Goal: Information Seeking & Learning: Check status

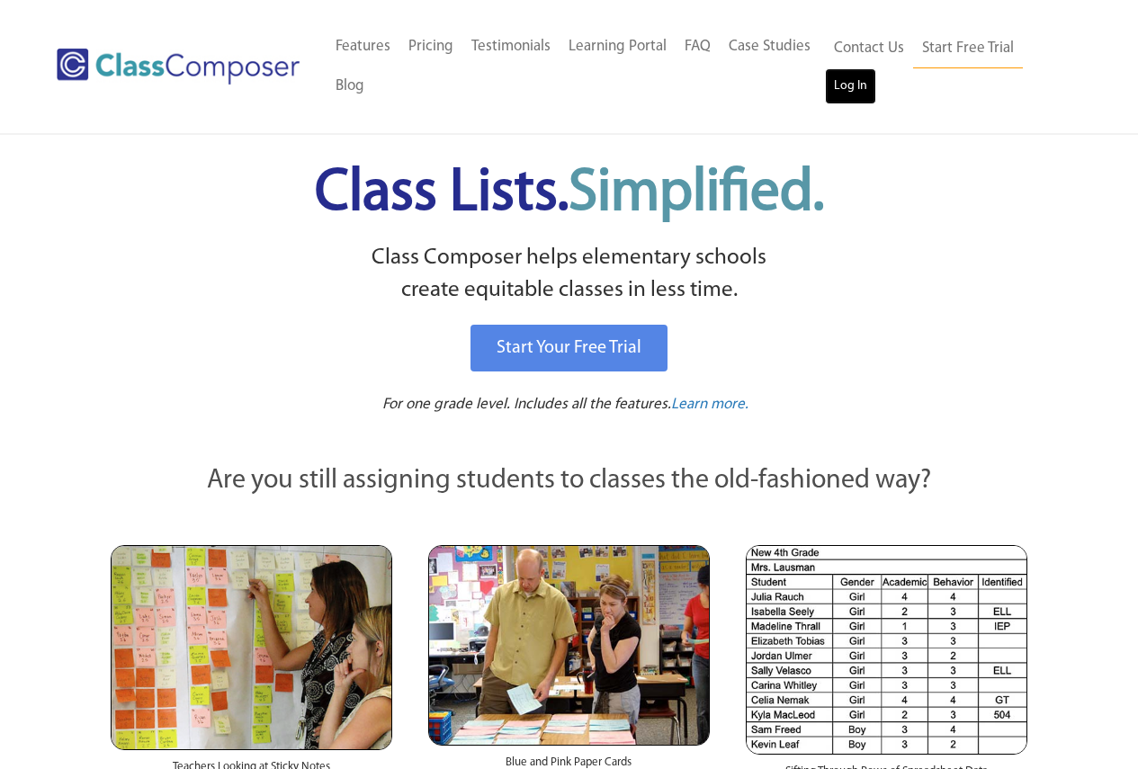
click at [843, 85] on link "Log In" at bounding box center [850, 86] width 51 height 36
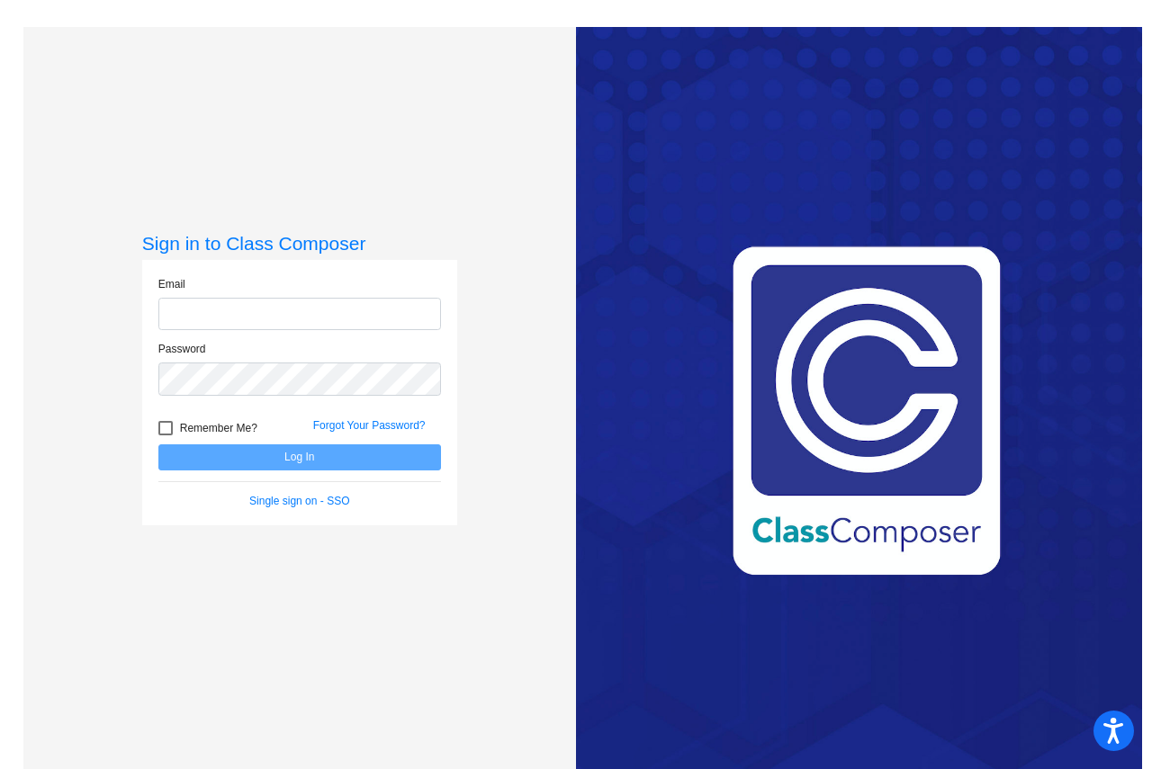
type input "[EMAIL_ADDRESS][DOMAIN_NAME]"
click at [258, 460] on button "Log In" at bounding box center [299, 457] width 283 height 26
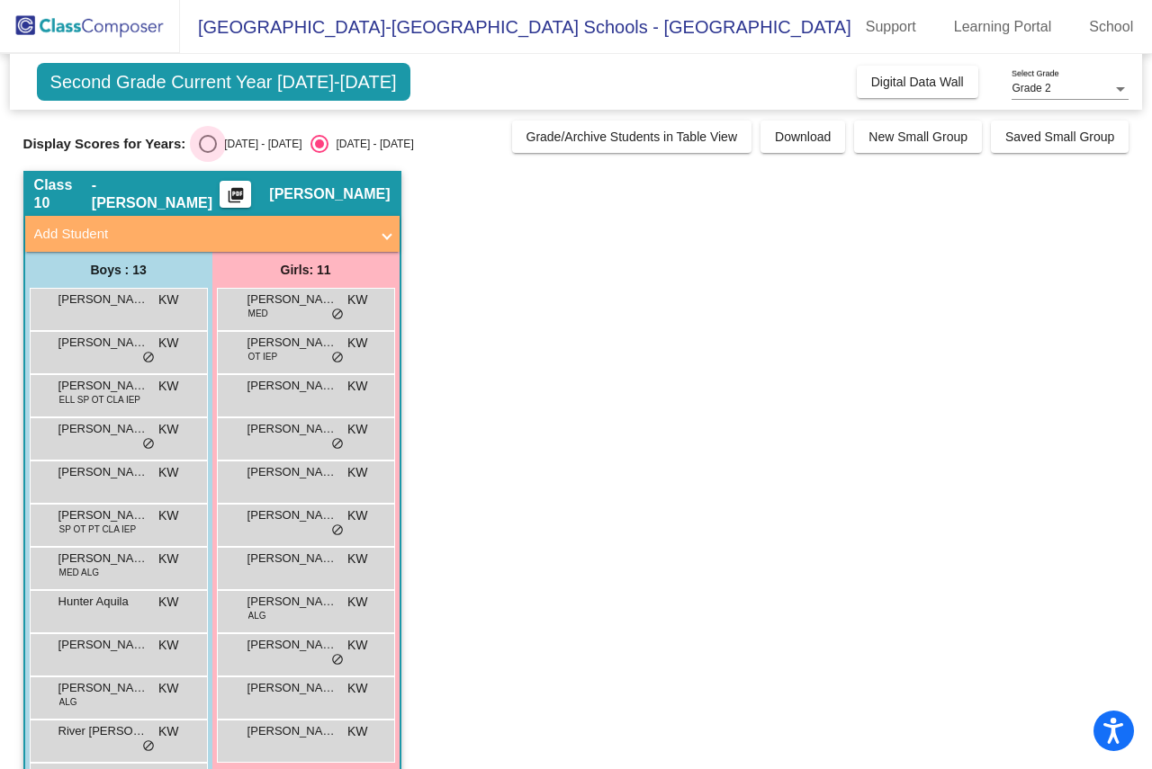
click at [215, 144] on div "Select an option" at bounding box center [208, 144] width 18 height 18
click at [208, 153] on input "2024 - 2025" at bounding box center [207, 153] width 1 height 1
radio input "true"
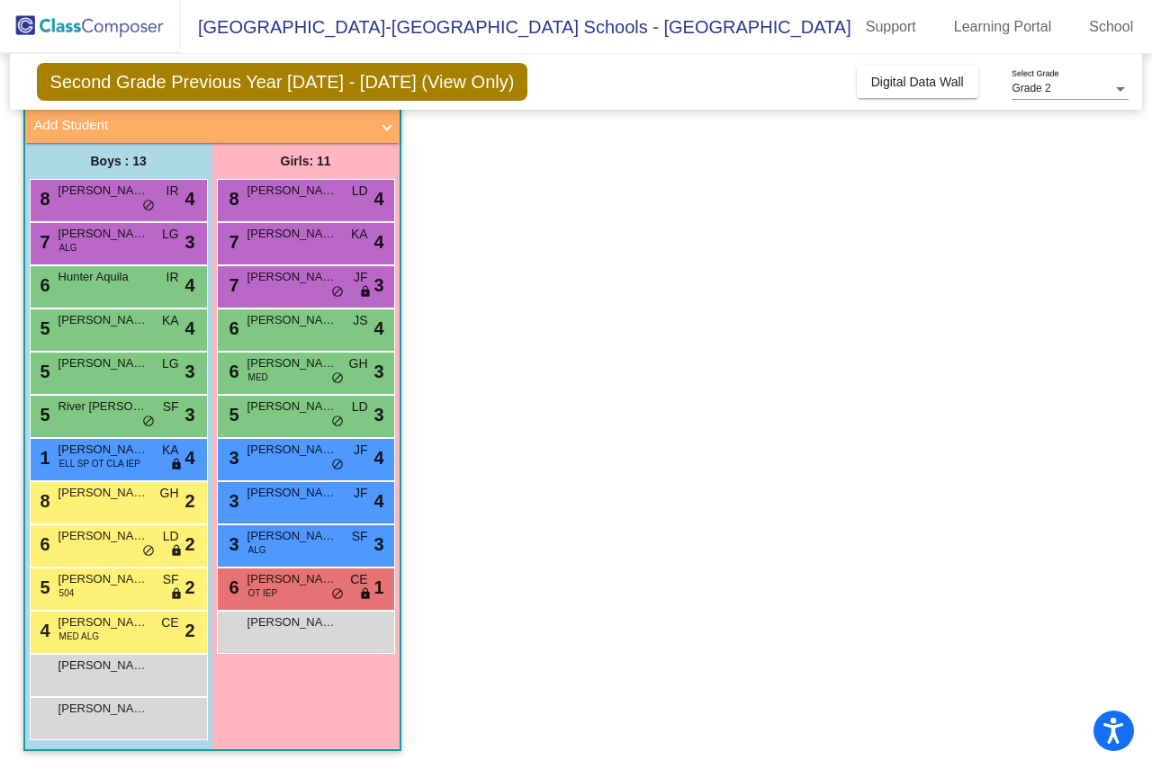
scroll to position [19, 0]
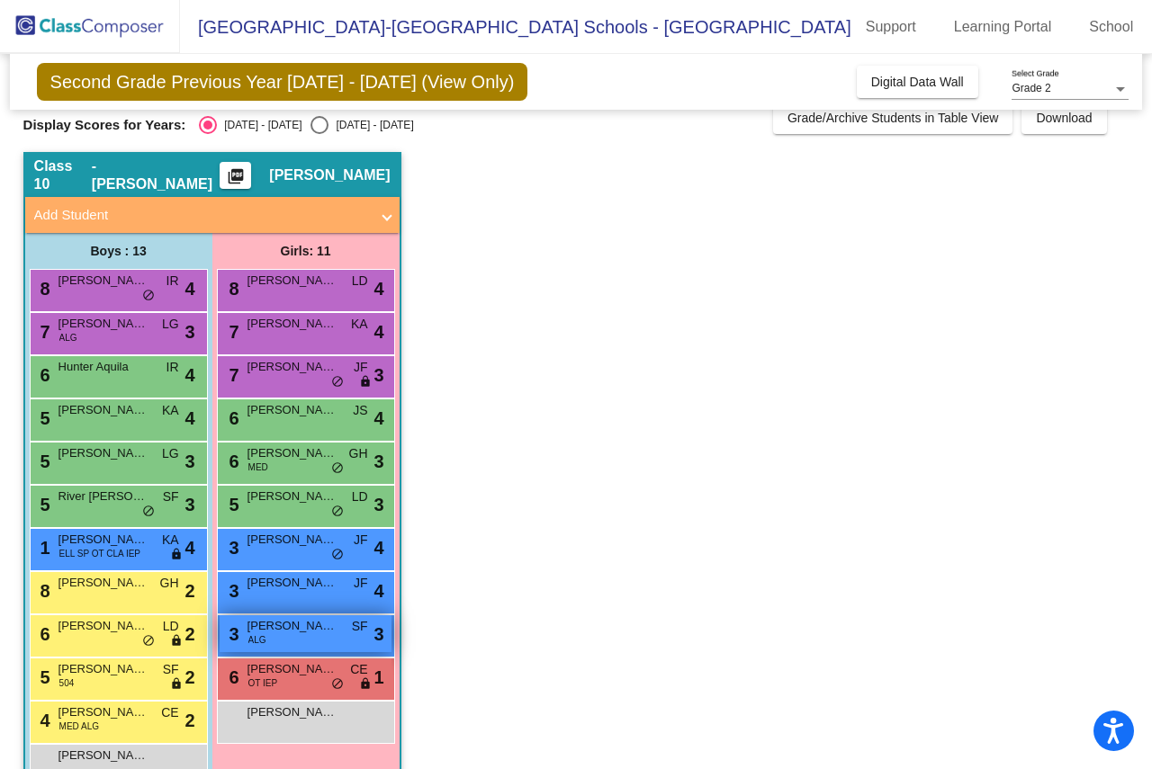
click at [317, 623] on span "Olivia Kurtz" at bounding box center [292, 626] width 90 height 18
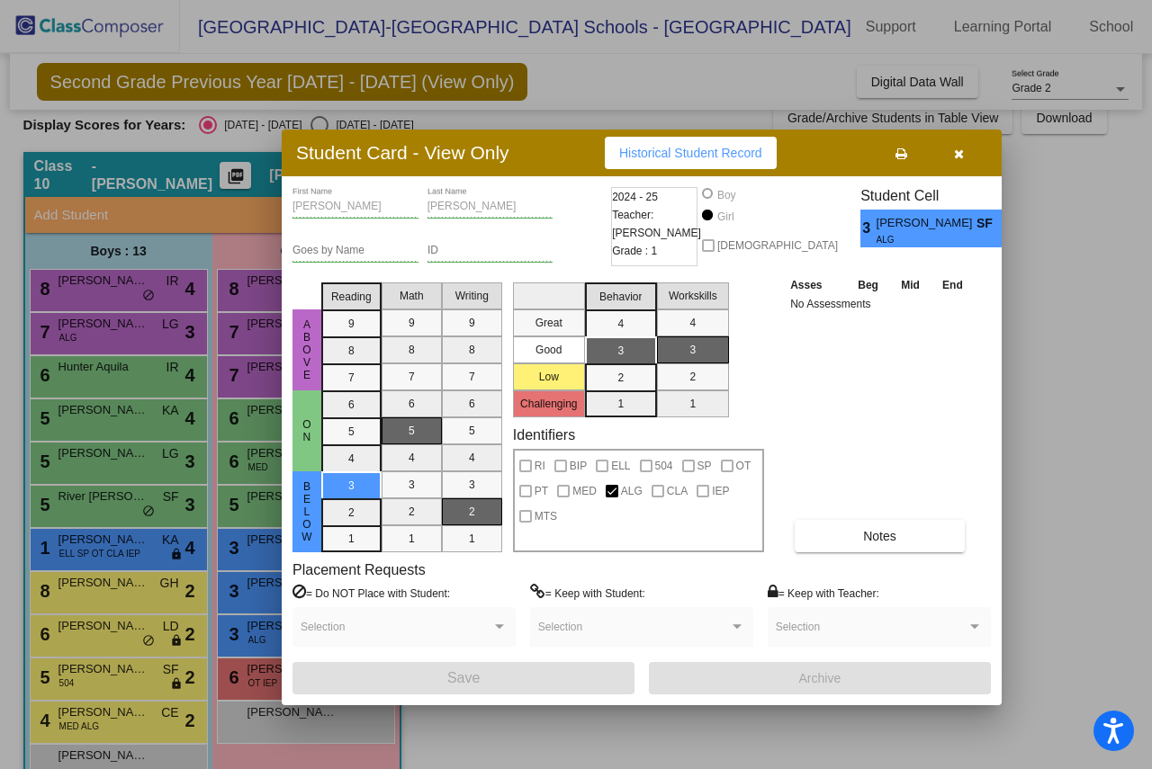
drag, startPoint x: 697, startPoint y: 116, endPoint x: 395, endPoint y: 174, distance: 307.7
click at [395, 173] on div "Student Card - View Only Historical Student Record" at bounding box center [642, 153] width 720 height 47
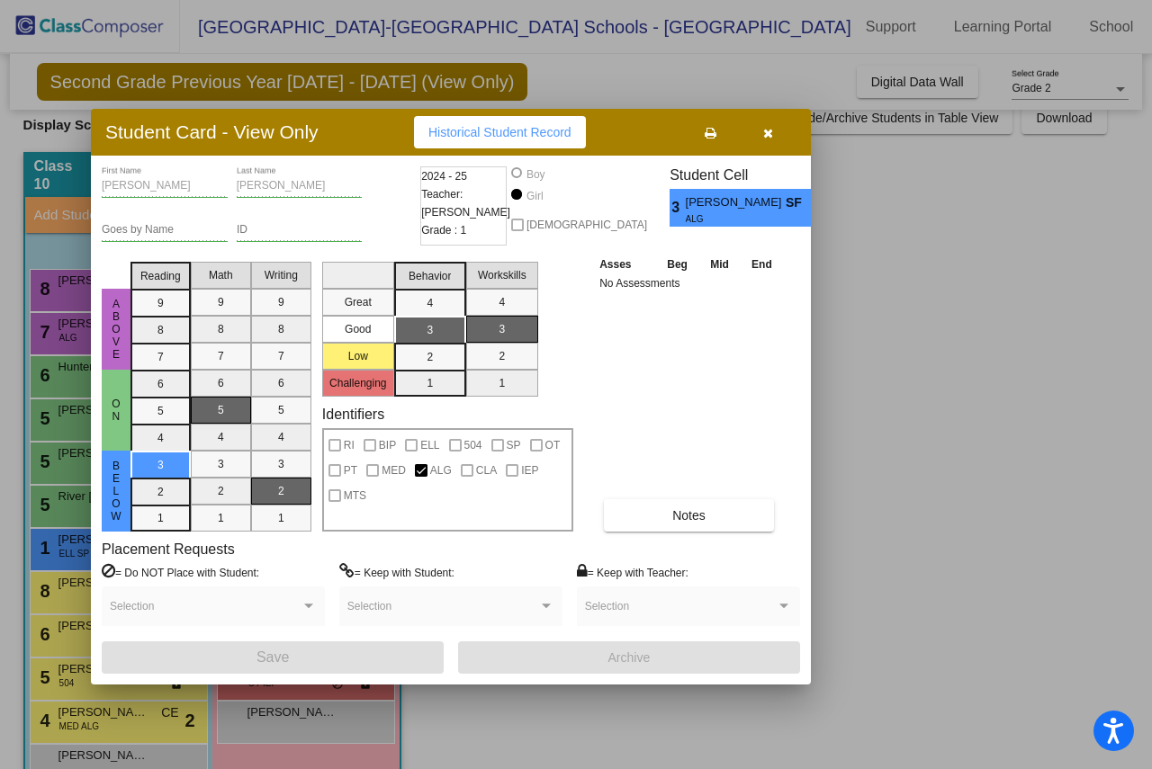
drag, startPoint x: 306, startPoint y: 188, endPoint x: 279, endPoint y: 137, distance: 58.0
click at [279, 137] on h3 "Student Card - View Only" at bounding box center [211, 132] width 213 height 22
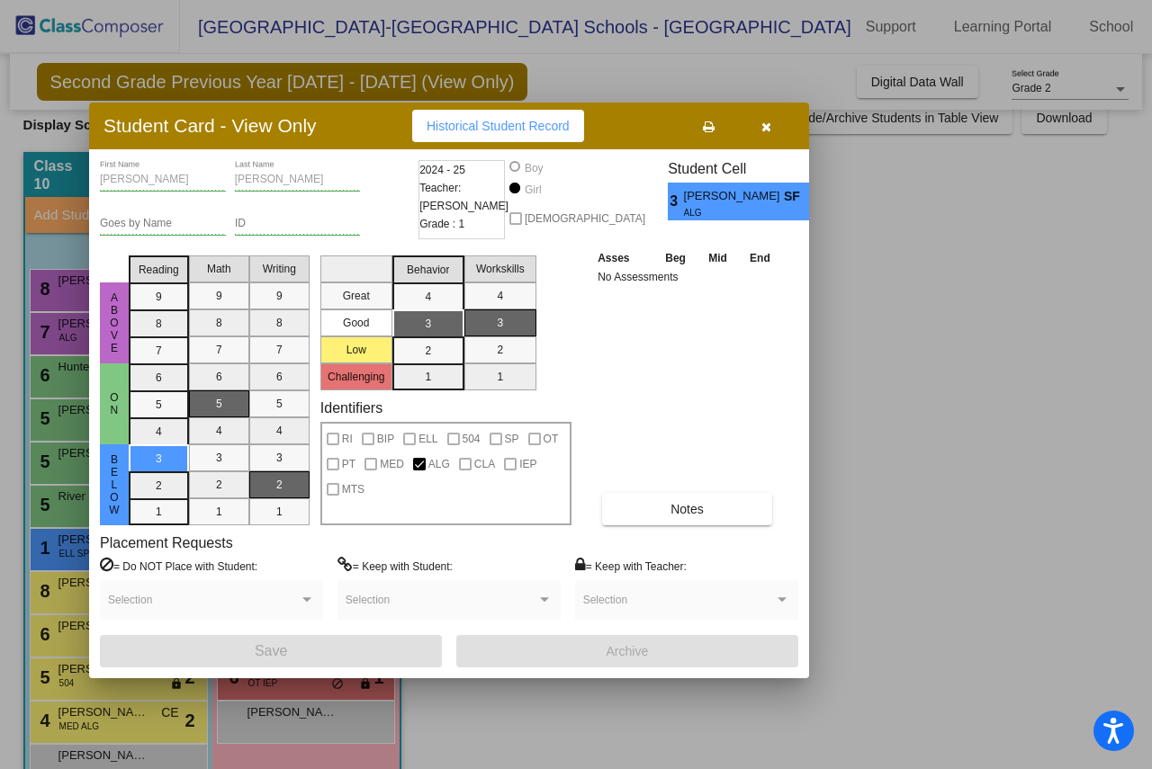
click at [765, 121] on icon "button" at bounding box center [766, 127] width 10 height 13
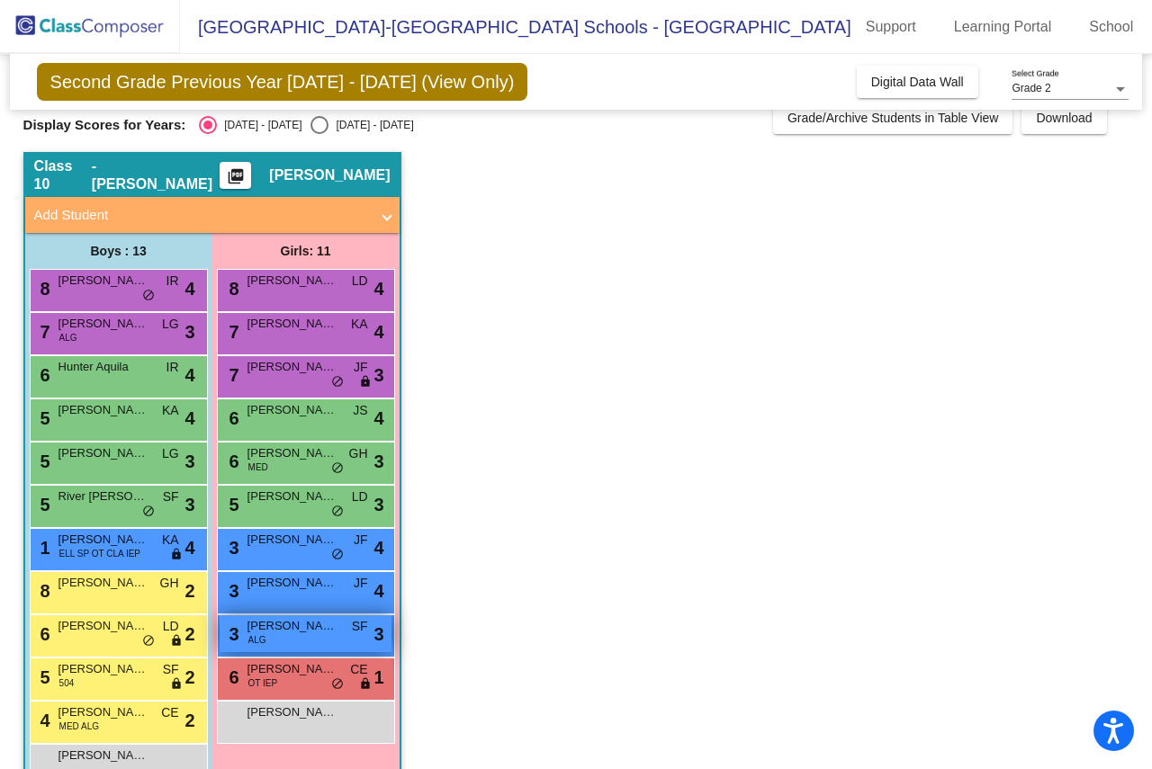
click at [298, 632] on span "Olivia Kurtz" at bounding box center [292, 626] width 90 height 18
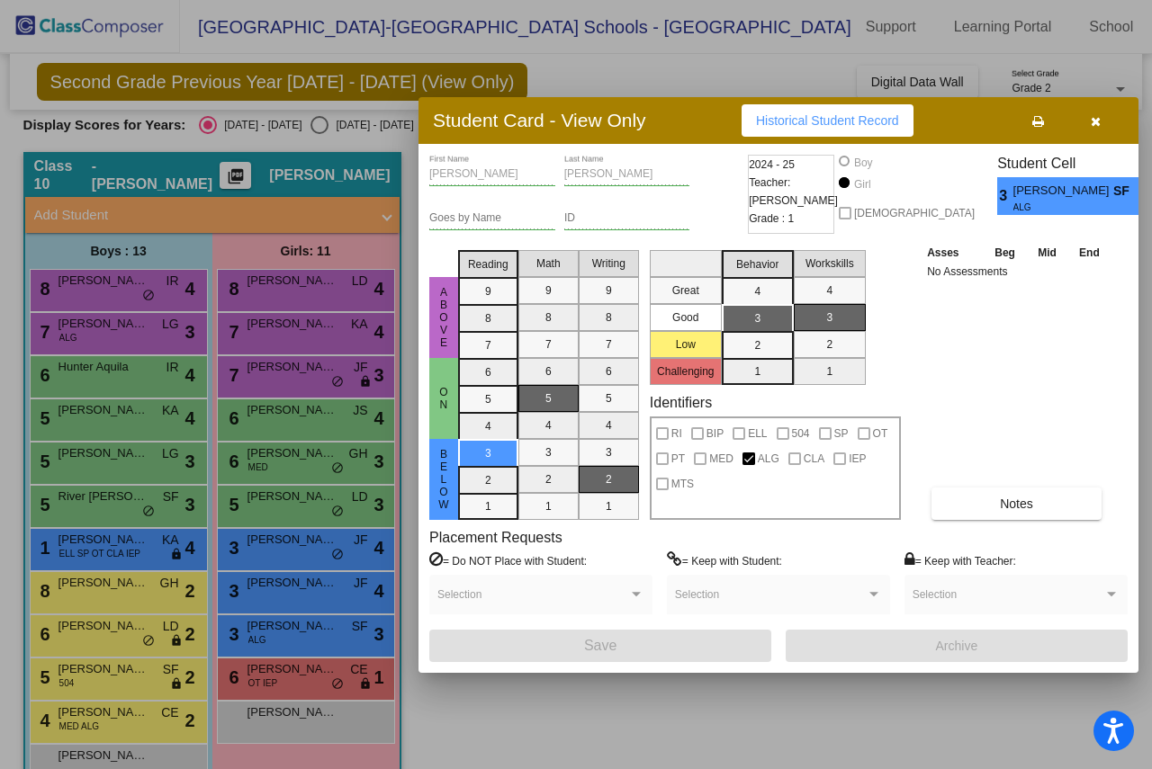
drag, startPoint x: 653, startPoint y: 121, endPoint x: 465, endPoint y: 136, distance: 188.6
click at [465, 136] on div "Student Card - View Only Historical Student Record" at bounding box center [778, 120] width 720 height 47
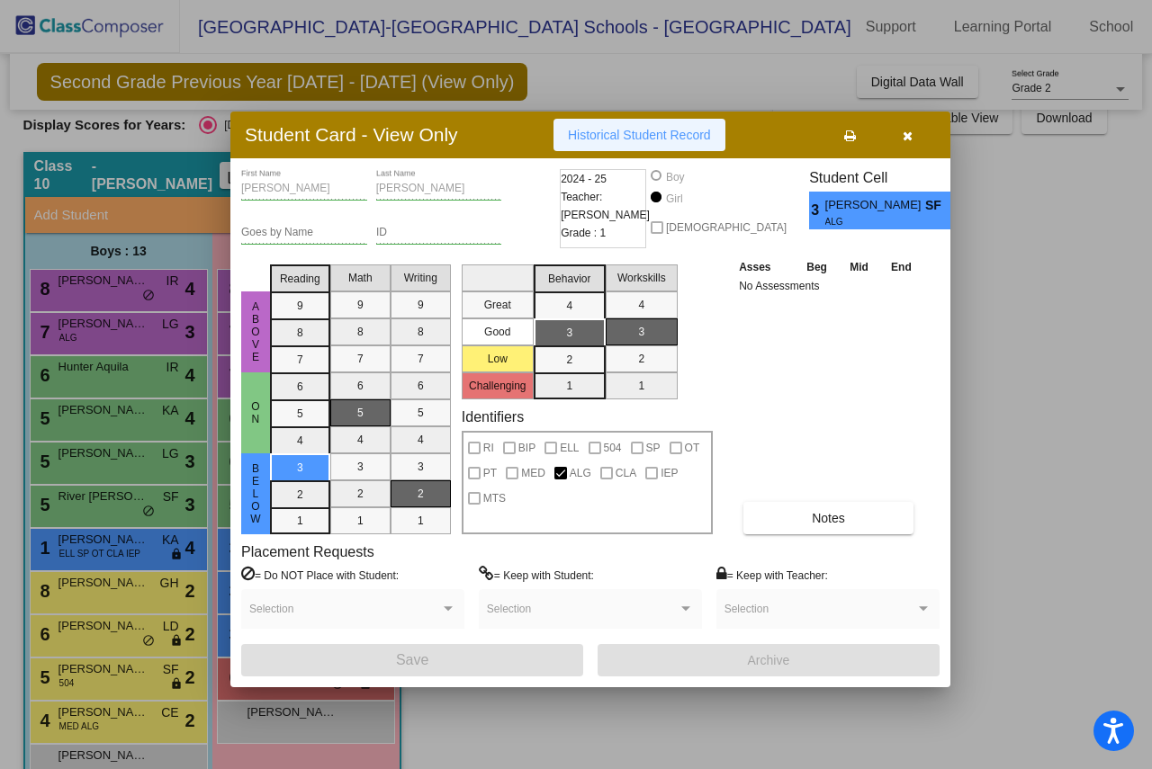
click at [613, 126] on button "Historical Student Record" at bounding box center [639, 135] width 172 height 32
